Goal: Information Seeking & Learning: Learn about a topic

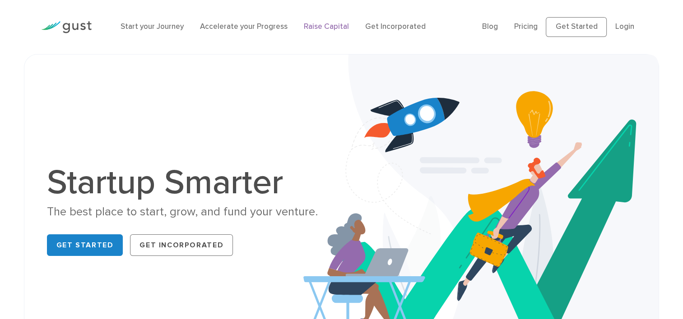
click at [313, 25] on link "Raise Capital" at bounding box center [326, 26] width 45 height 9
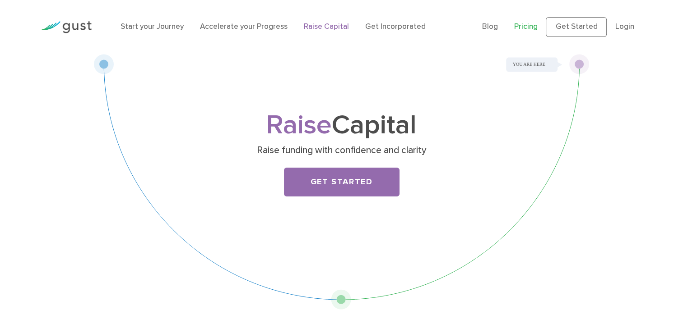
click at [522, 25] on link "Pricing" at bounding box center [525, 26] width 23 height 9
